Goal: Book appointment/travel/reservation

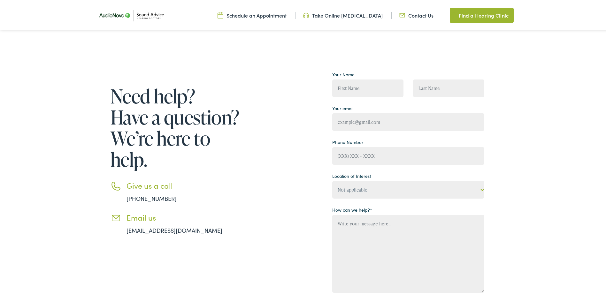
scroll to position [160, 0]
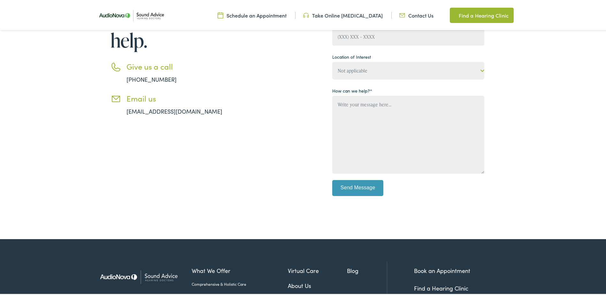
click at [244, 179] on div "Need help? Have a question? We’re here to help. Give us a call 888-480-2052 Ema…" at bounding box center [290, 77] width 390 height 257
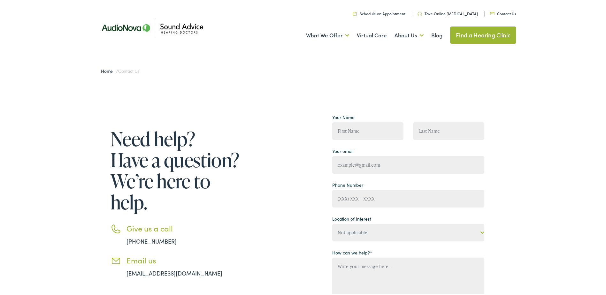
scroll to position [0, 0]
click at [394, 12] on link "Schedule an Appointment" at bounding box center [379, 12] width 53 height 5
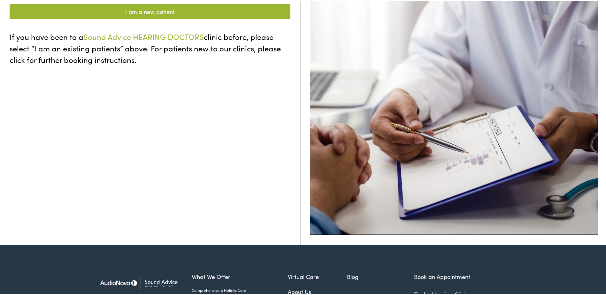
scroll to position [251, 0]
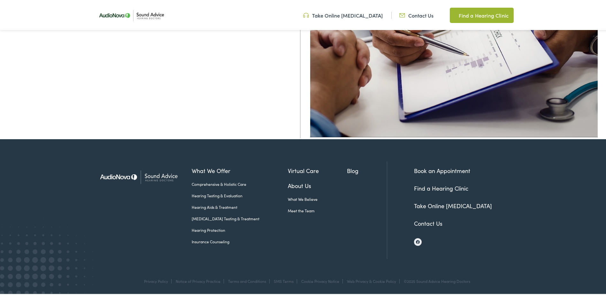
click at [436, 223] on link "Contact Us" at bounding box center [428, 222] width 28 height 8
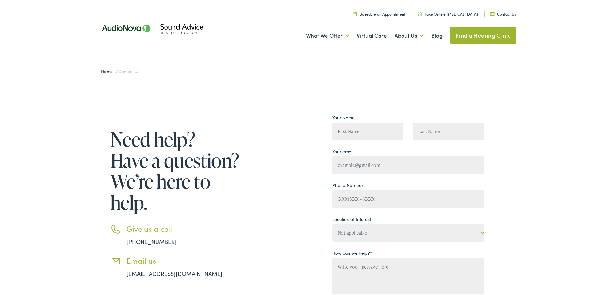
click at [499, 11] on link "Contact Us" at bounding box center [503, 12] width 26 height 5
